Goal: Information Seeking & Learning: Learn about a topic

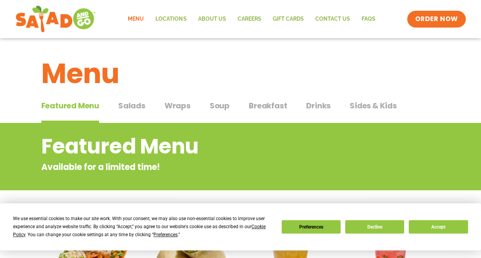
click at [128, 105] on span "Salads" at bounding box center [131, 105] width 27 height 11
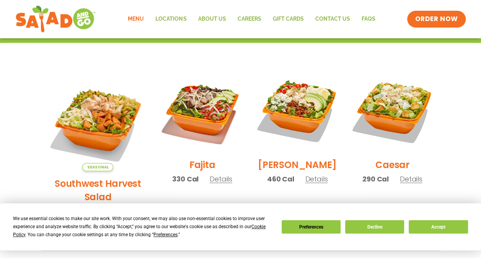
scroll to position [179, 0]
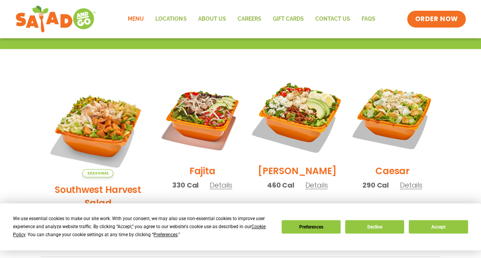
click at [295, 118] on img at bounding box center [297, 117] width 98 height 98
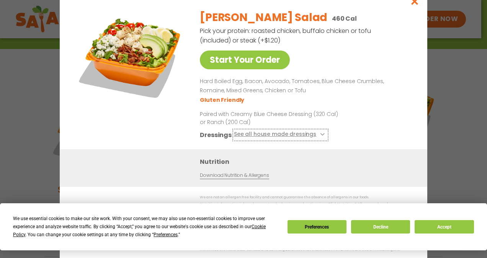
click at [320, 136] on icon at bounding box center [321, 134] width 3 height 3
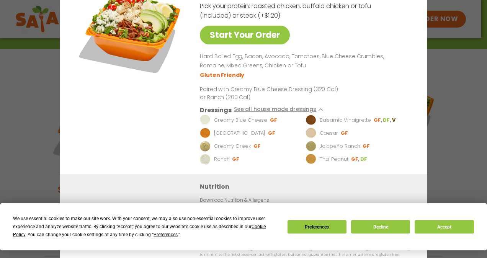
click at [453, 151] on div "Start Your Order [PERSON_NAME] Salad 460 Cal Pick your protein: roasted chicken…" at bounding box center [243, 129] width 487 height 258
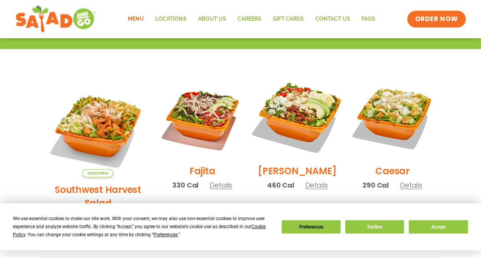
click at [290, 130] on img at bounding box center [297, 117] width 98 height 98
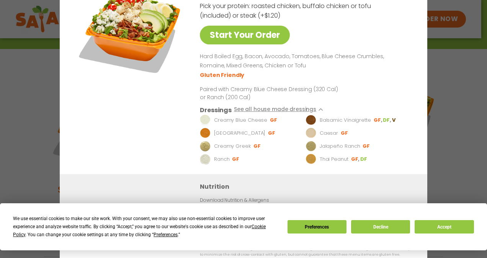
click at [476, 108] on div "Start Your Order [PERSON_NAME] Salad 460 Cal Pick your protein: roasted chicken…" at bounding box center [243, 129] width 487 height 258
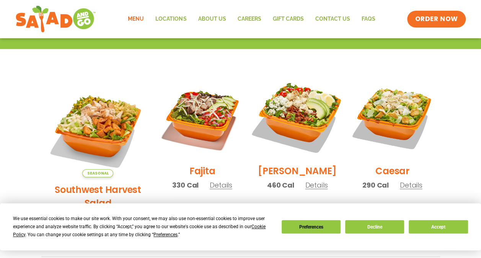
click at [300, 101] on img at bounding box center [297, 117] width 98 height 98
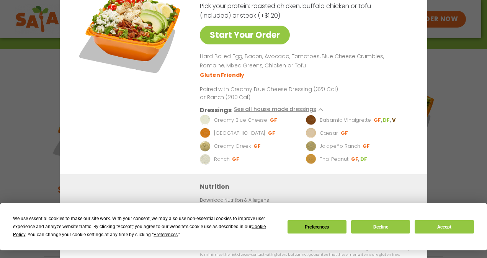
click at [466, 76] on div "Start Your Order [PERSON_NAME] Salad 460 Cal Pick your protein: roasted chicken…" at bounding box center [243, 129] width 487 height 258
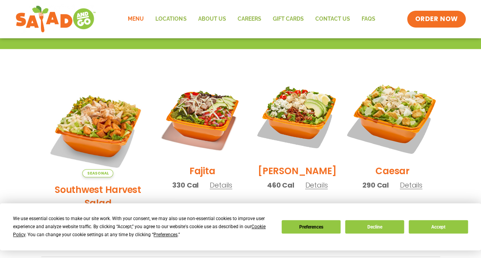
click at [400, 113] on img at bounding box center [392, 117] width 98 height 98
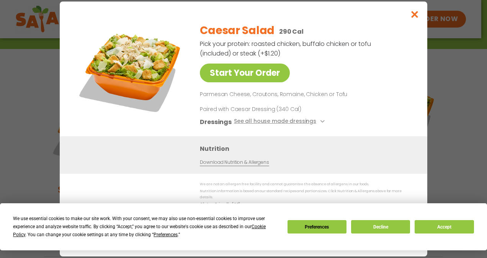
click at [460, 91] on div "Start Your Order Caesar Salad 290 Cal Pick your protein: roasted chicken, buffa…" at bounding box center [243, 129] width 487 height 258
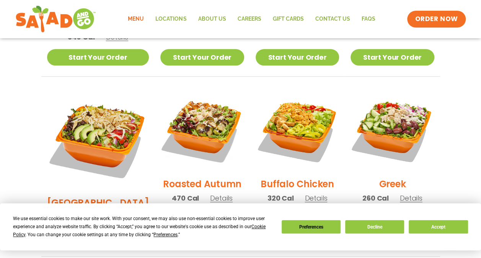
scroll to position [365, 0]
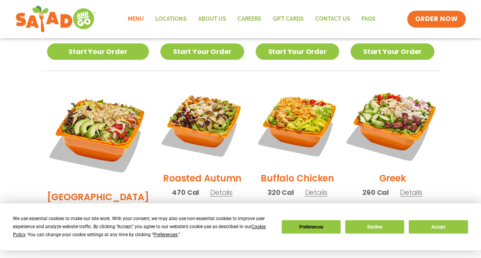
click at [392, 108] on img at bounding box center [392, 124] width 98 height 98
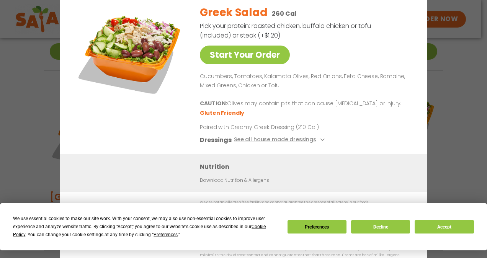
click at [463, 145] on div "Start Your Order Greek Salad 260 Cal Pick your protein: roasted chicken, buffal…" at bounding box center [243, 129] width 487 height 258
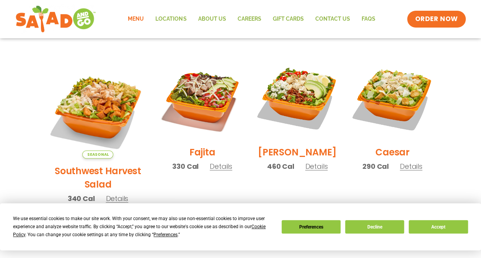
scroll to position [197, 0]
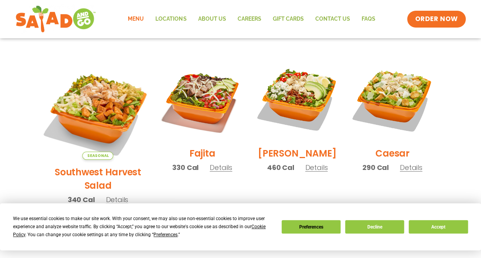
click at [97, 92] on img at bounding box center [98, 109] width 120 height 120
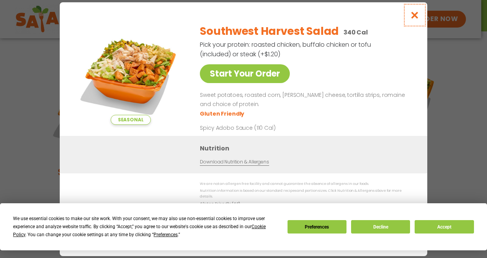
click at [418, 15] on icon "Close modal" at bounding box center [415, 15] width 10 height 8
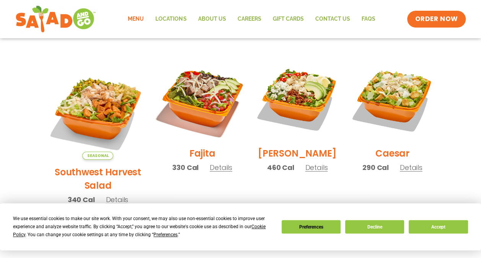
click at [191, 106] on img at bounding box center [202, 99] width 98 height 98
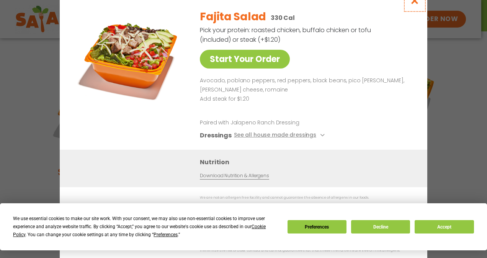
click at [412, 2] on icon "Close modal" at bounding box center [415, 1] width 10 height 8
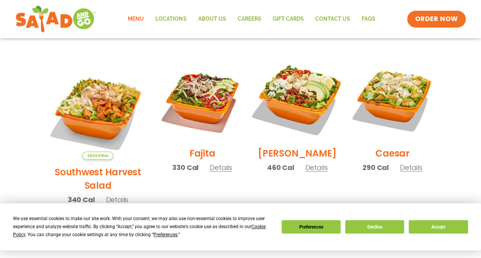
click at [292, 93] on img at bounding box center [297, 99] width 98 height 98
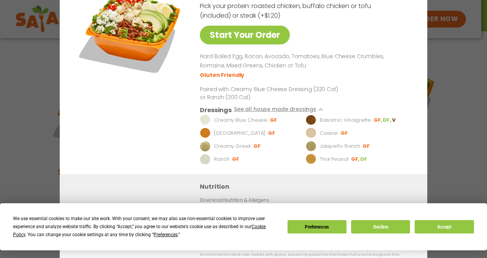
click at [445, 69] on div "Start Your Order [PERSON_NAME] Salad 460 Cal Pick your protein: roasted chicken…" at bounding box center [243, 129] width 487 height 258
